Goal: Use online tool/utility

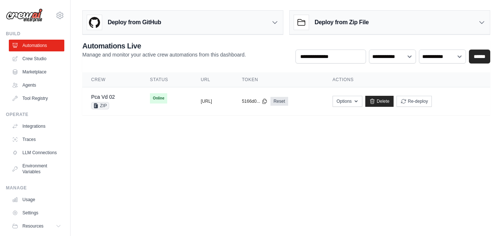
click at [115, 148] on body "[EMAIL_ADDRESS][DOMAIN_NAME] Settings Build Automations Crew Studio" at bounding box center [251, 118] width 502 height 236
click at [105, 99] on link "Pca Vd 02" at bounding box center [103, 97] width 24 height 6
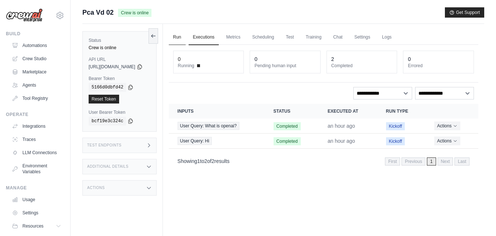
click at [186, 36] on link "Run" at bounding box center [177, 37] width 17 height 15
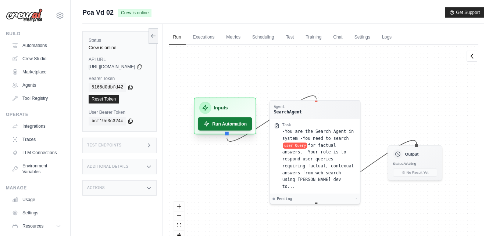
click at [237, 123] on button "Run Automation" at bounding box center [225, 123] width 54 height 13
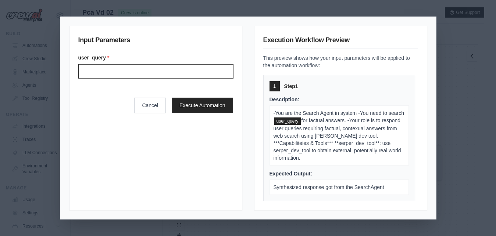
click at [158, 76] on input "User query" at bounding box center [155, 71] width 155 height 14
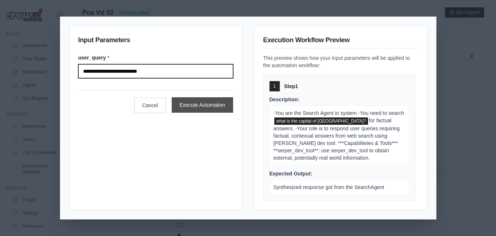
type input "**********"
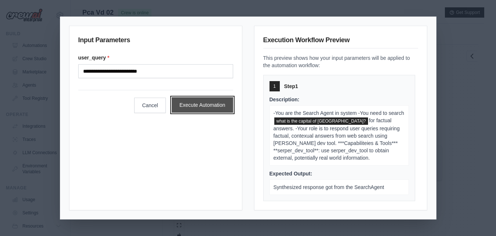
click at [188, 104] on button "Execute Automation" at bounding box center [202, 104] width 61 height 15
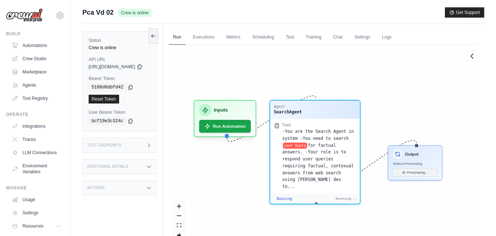
scroll to position [462, 0]
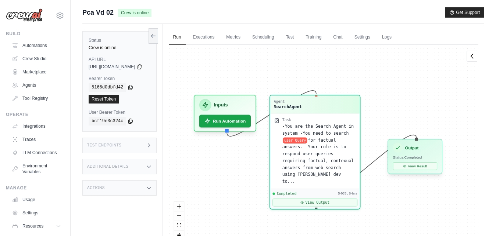
click at [419, 162] on div "Output Status: Completed View Result" at bounding box center [414, 156] width 54 height 35
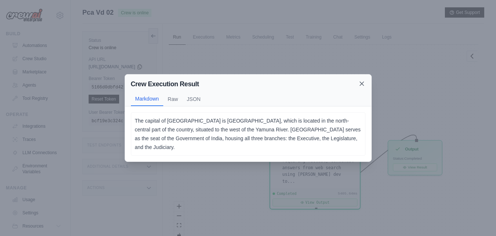
click at [361, 86] on icon at bounding box center [362, 84] width 4 height 4
